Goal: Task Accomplishment & Management: Manage account settings

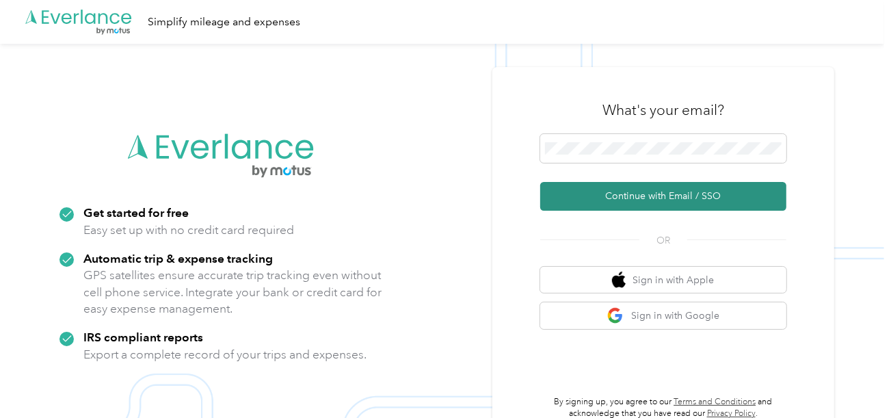
click at [609, 198] on button "Continue with Email / SSO" at bounding box center [663, 196] width 246 height 29
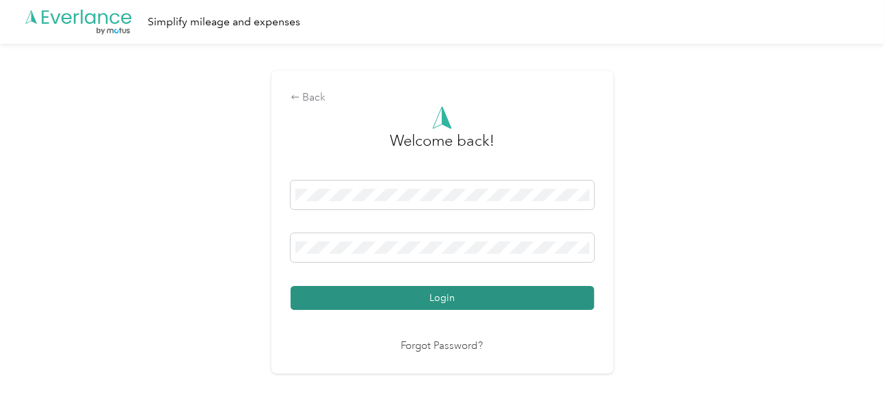
click at [425, 294] on button "Login" at bounding box center [443, 298] width 304 height 24
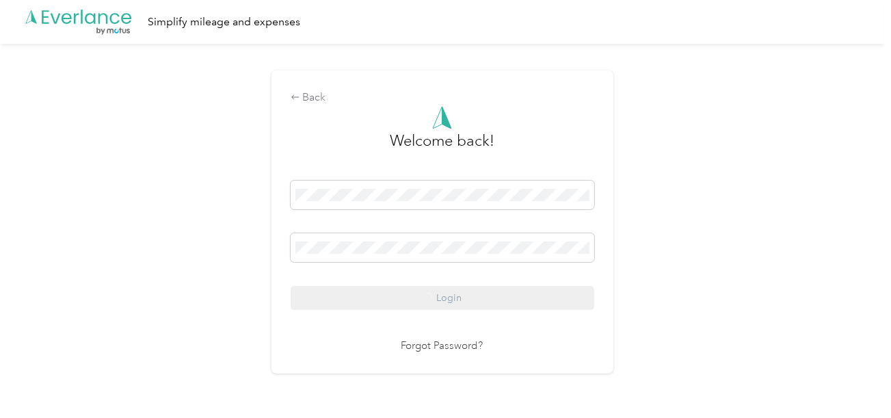
click at [701, 237] on div "Back Welcome back! Login Forgot Password?" at bounding box center [442, 228] width 884 height 368
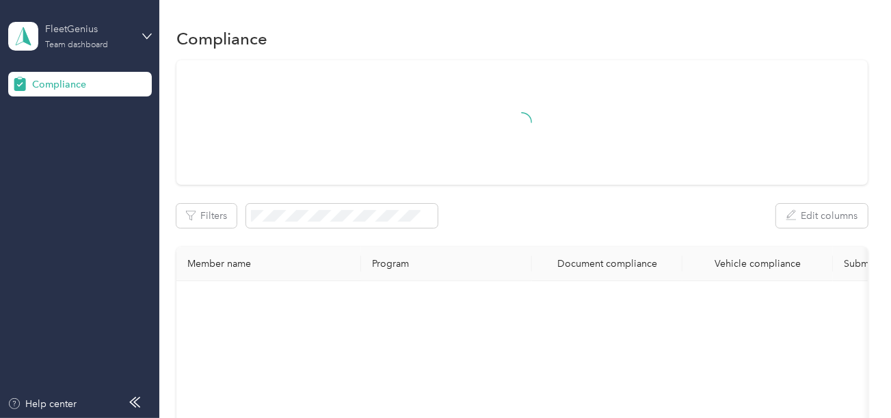
click at [49, 22] on div "FleetGenius" at bounding box center [87, 29] width 85 height 14
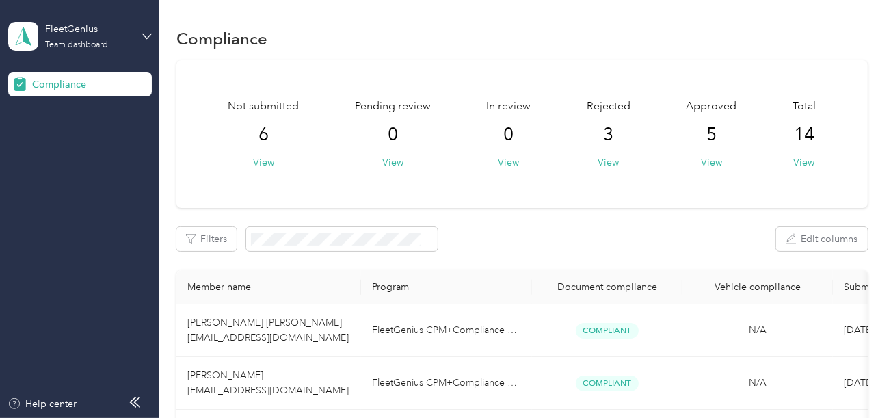
click at [63, 137] on div "Log out" at bounding box center [46, 143] width 53 height 14
